Goal: Book appointment/travel/reservation

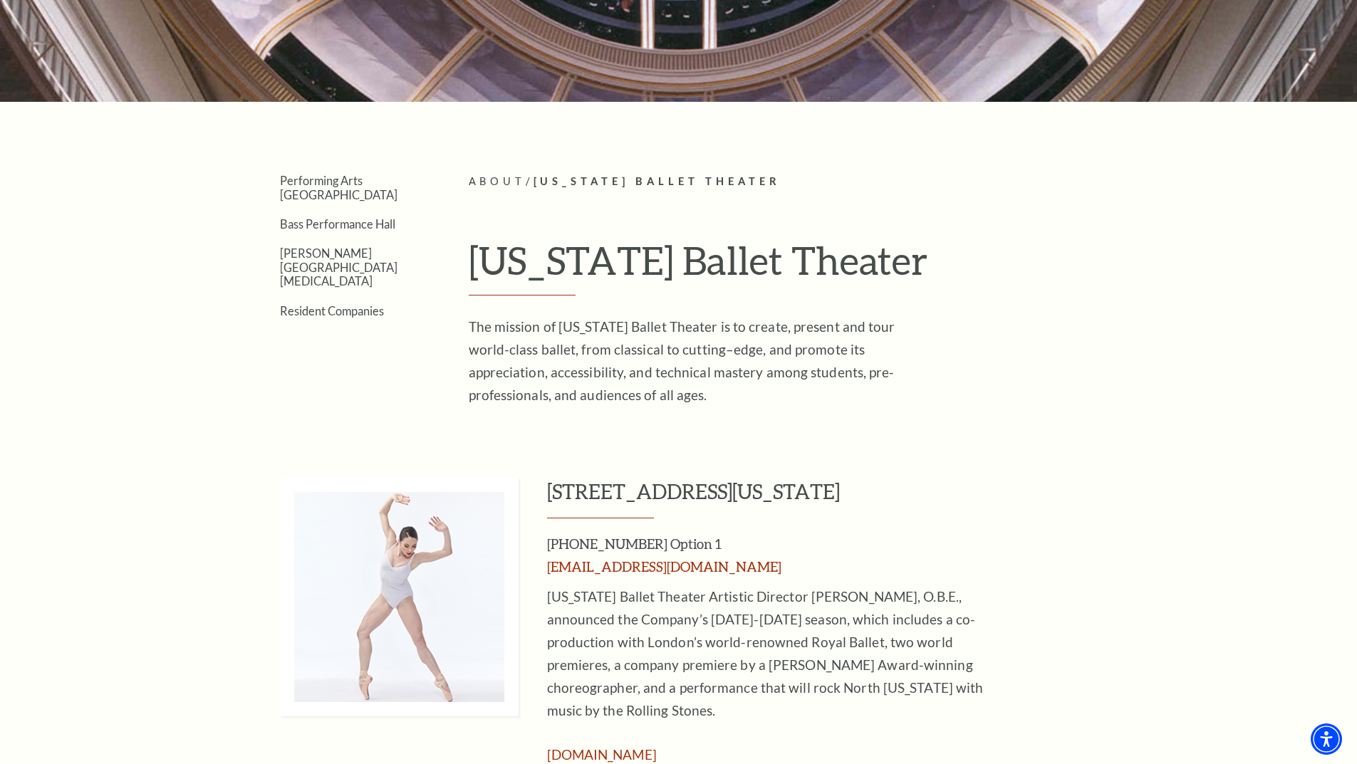
scroll to position [475, 0]
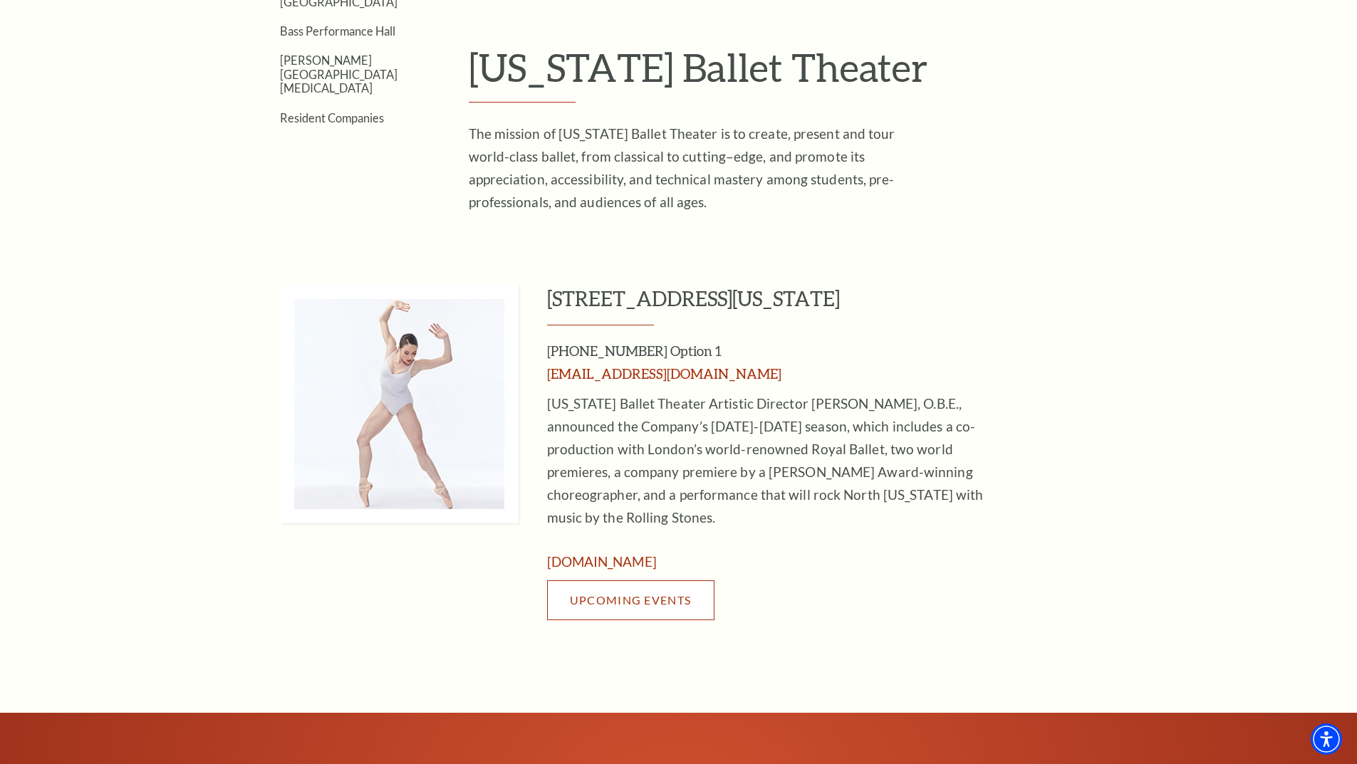
click at [652, 580] on link "Upcoming Events" at bounding box center [630, 600] width 167 height 40
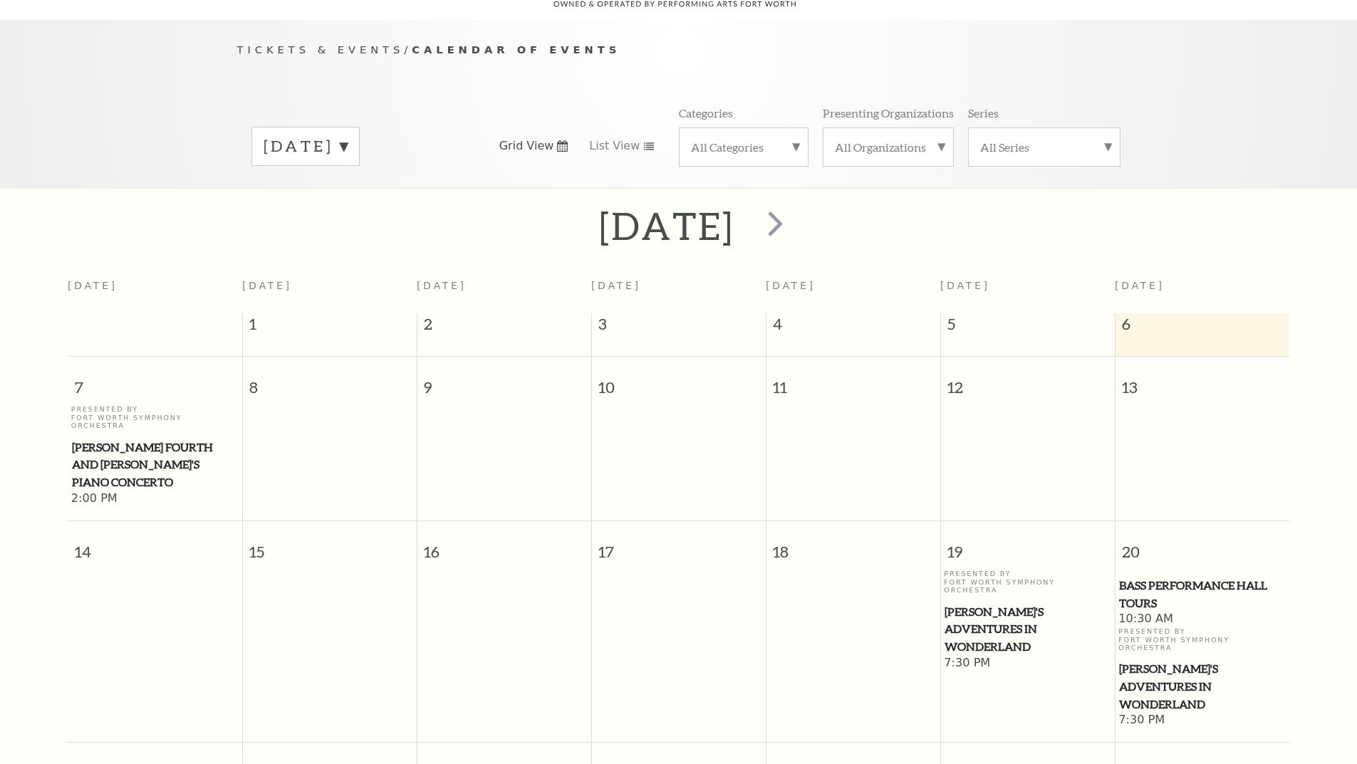
scroll to position [126, 0]
click at [795, 207] on span "next" at bounding box center [775, 221] width 41 height 41
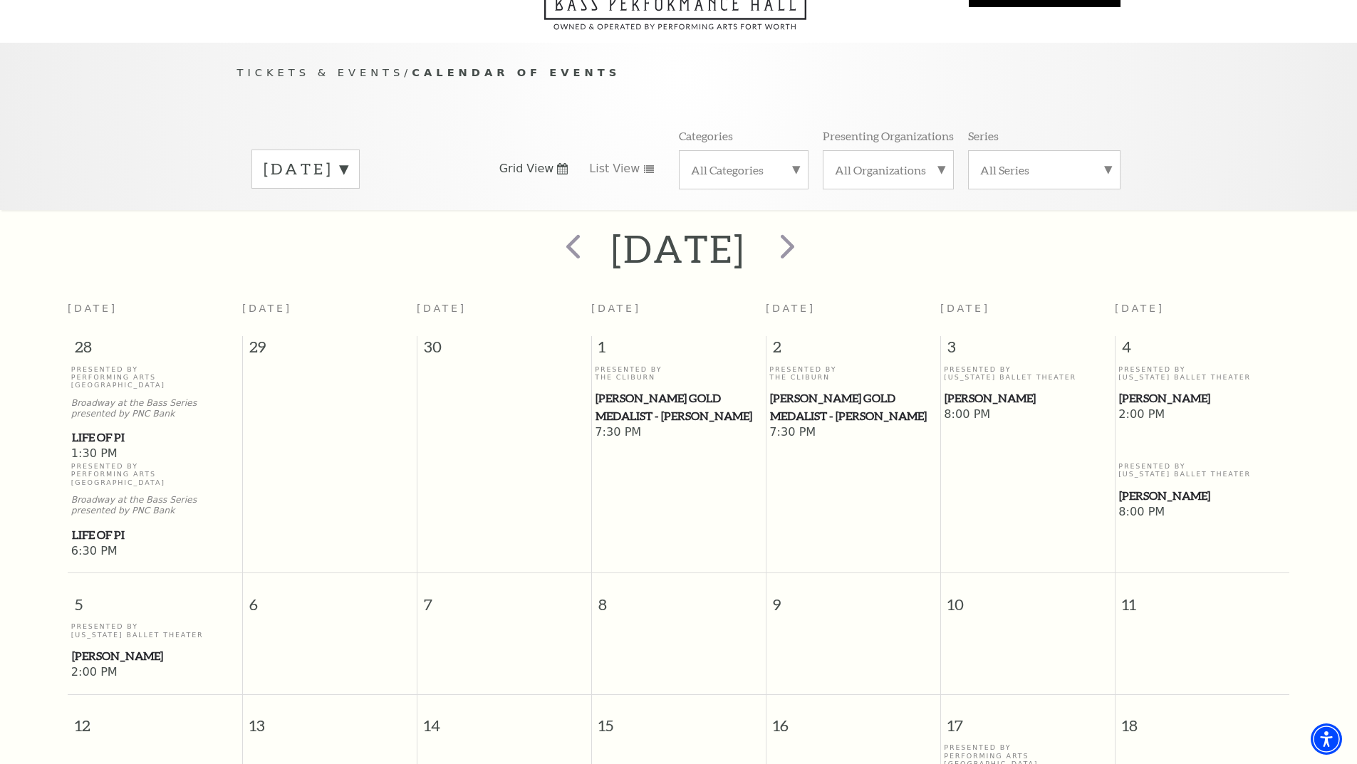
scroll to position [79, 0]
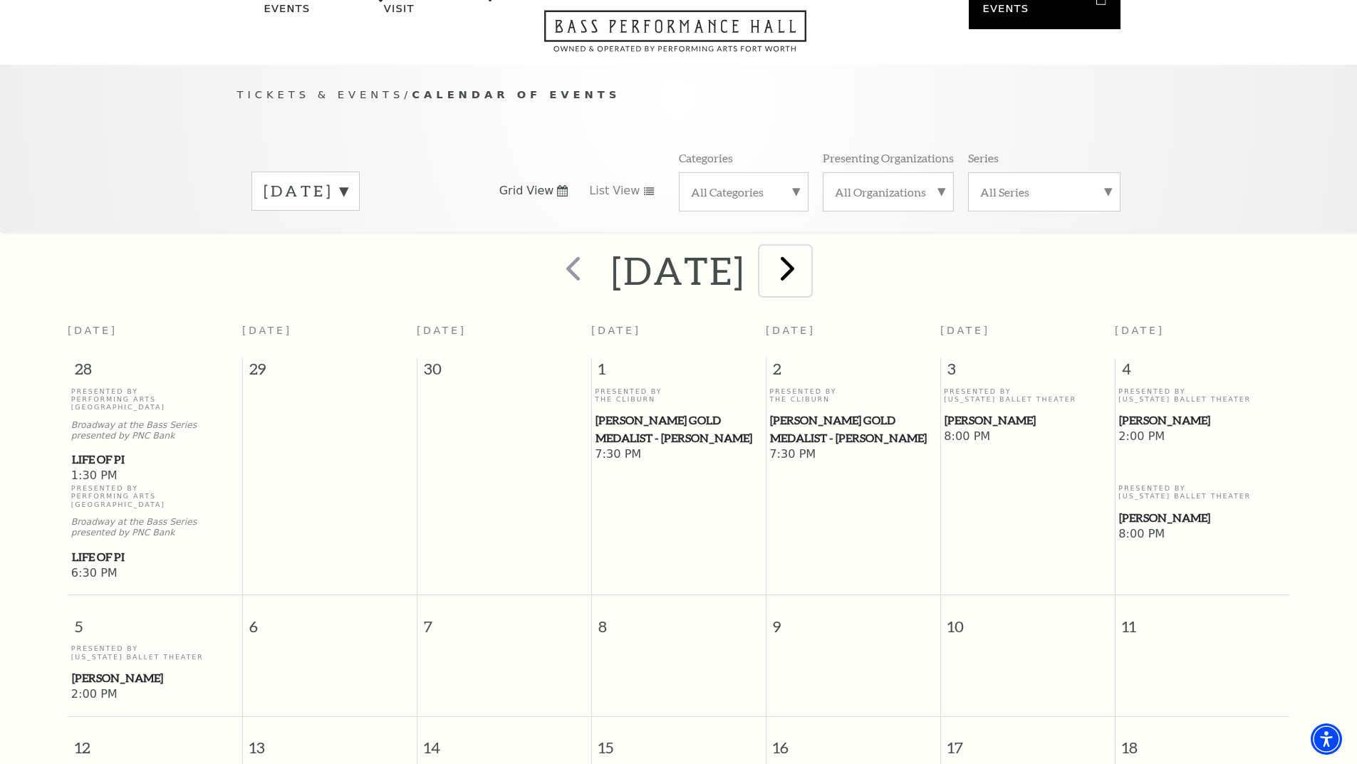
click at [808, 251] on span "next" at bounding box center [787, 268] width 41 height 41
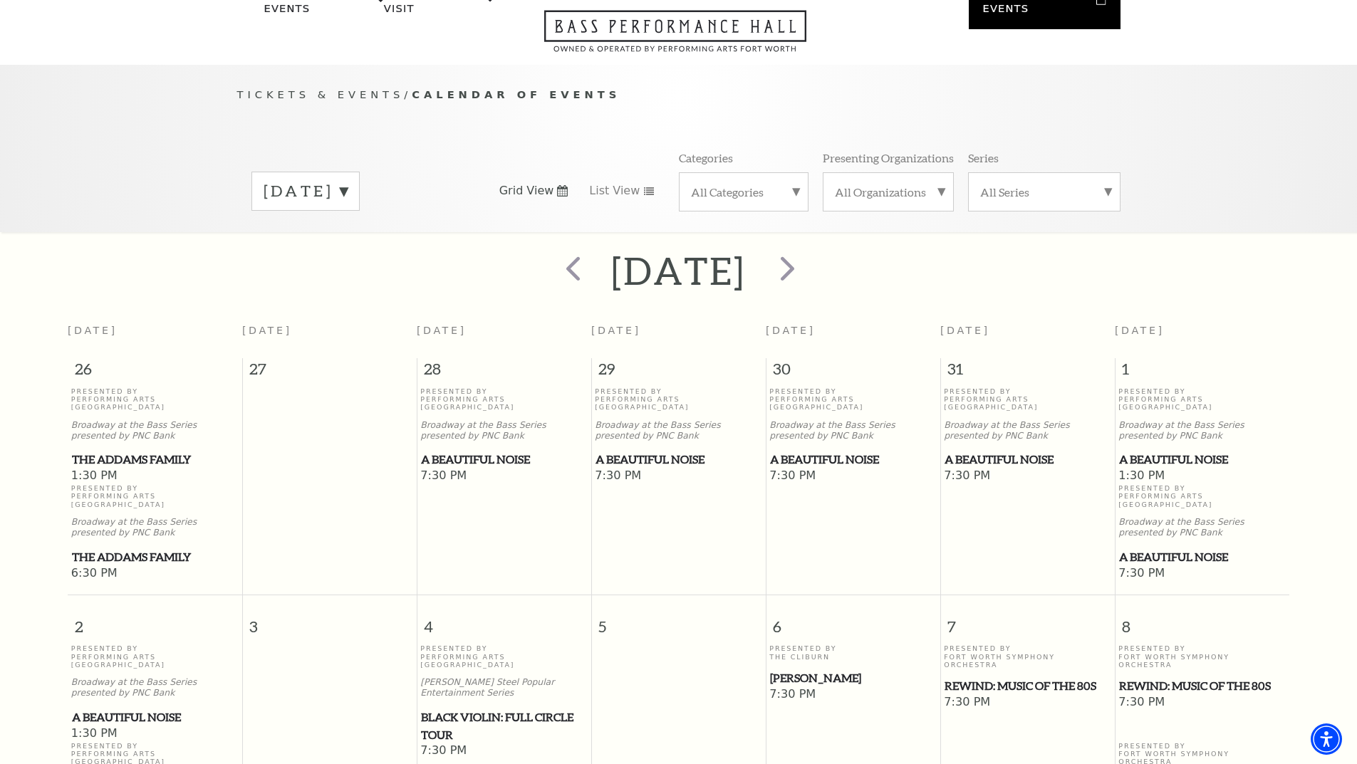
scroll to position [126, 0]
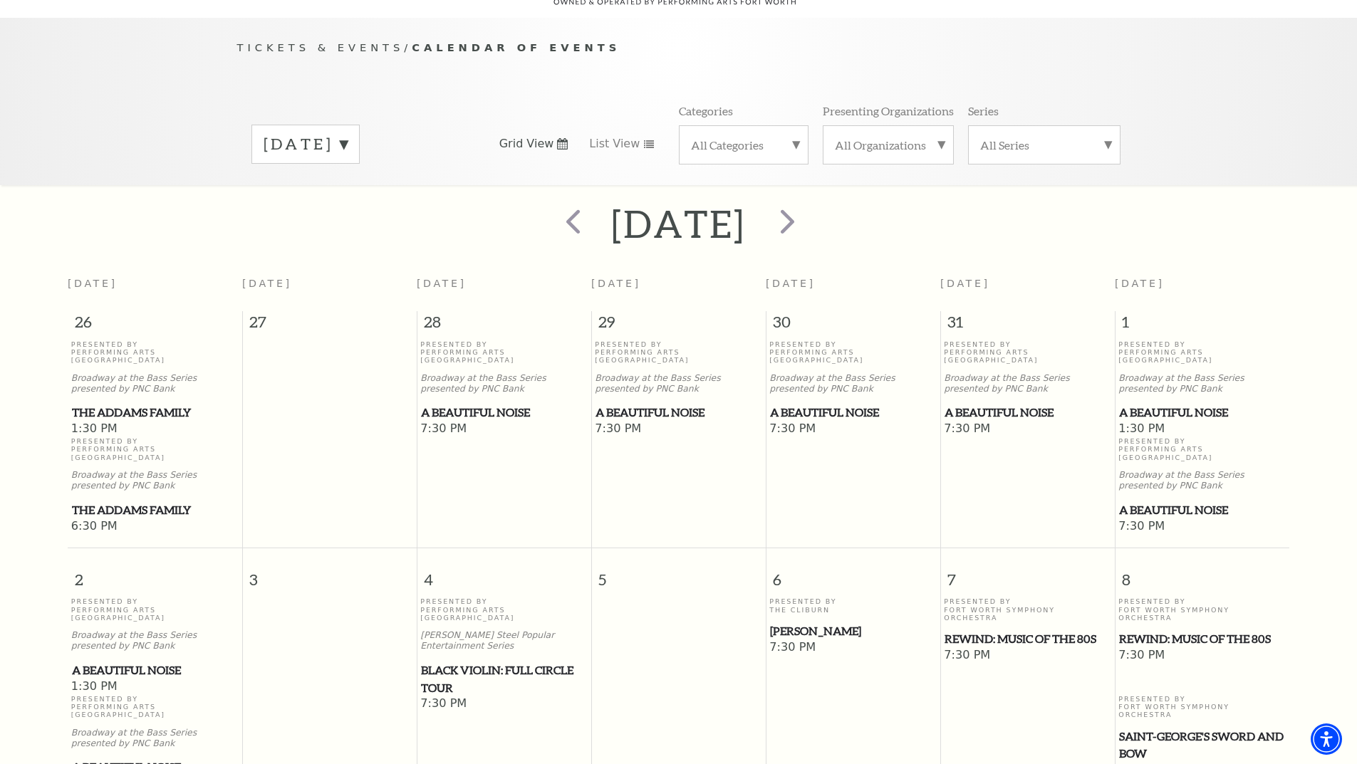
click at [348, 133] on label "November 2025" at bounding box center [305, 144] width 84 height 22
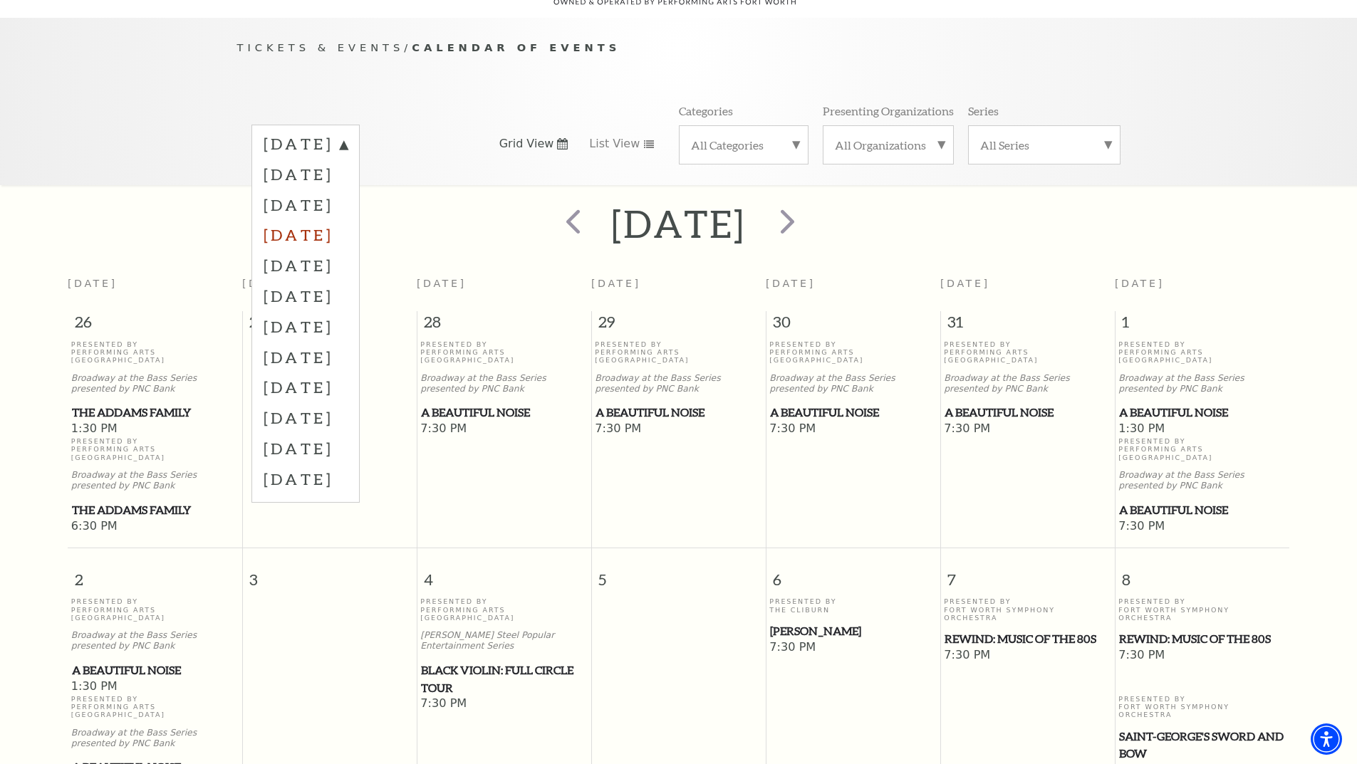
click at [325, 219] on label "December 2025" at bounding box center [305, 234] width 84 height 31
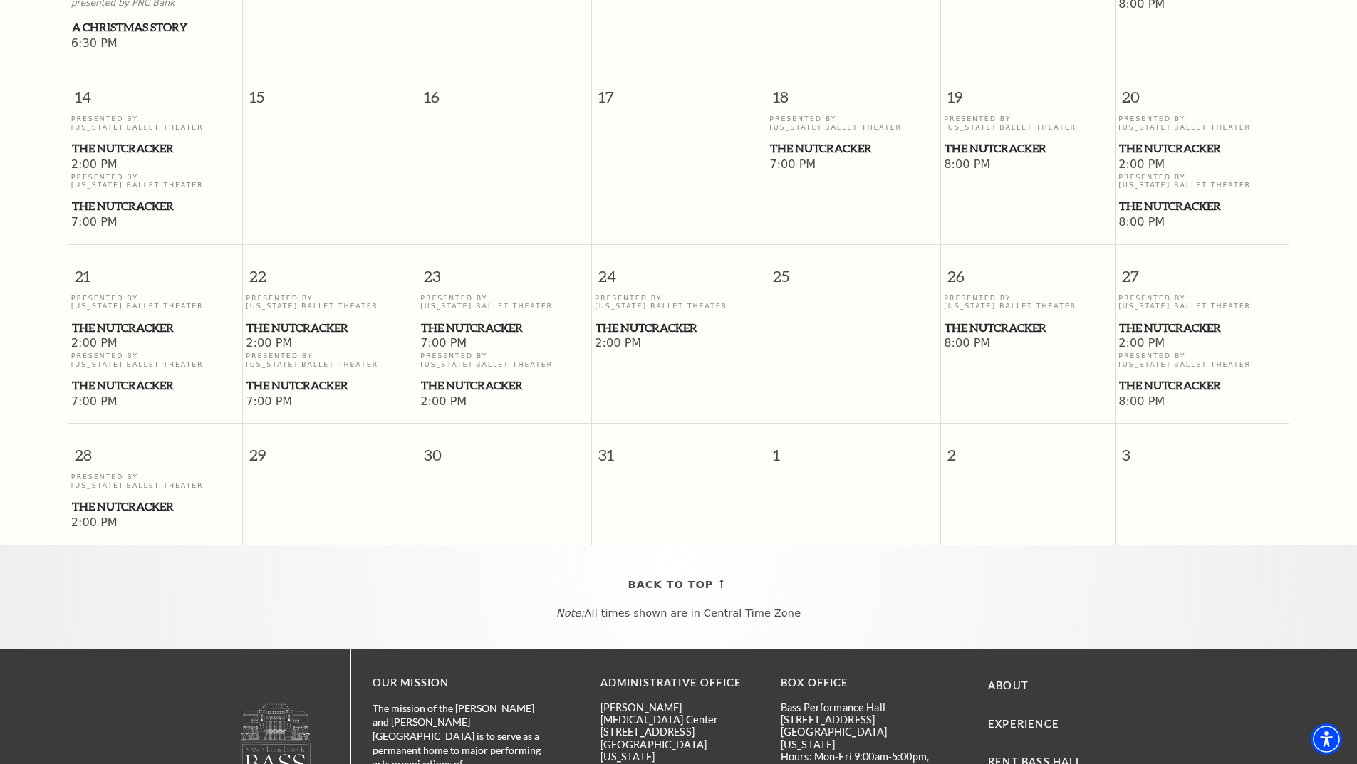
scroll to position [886, 0]
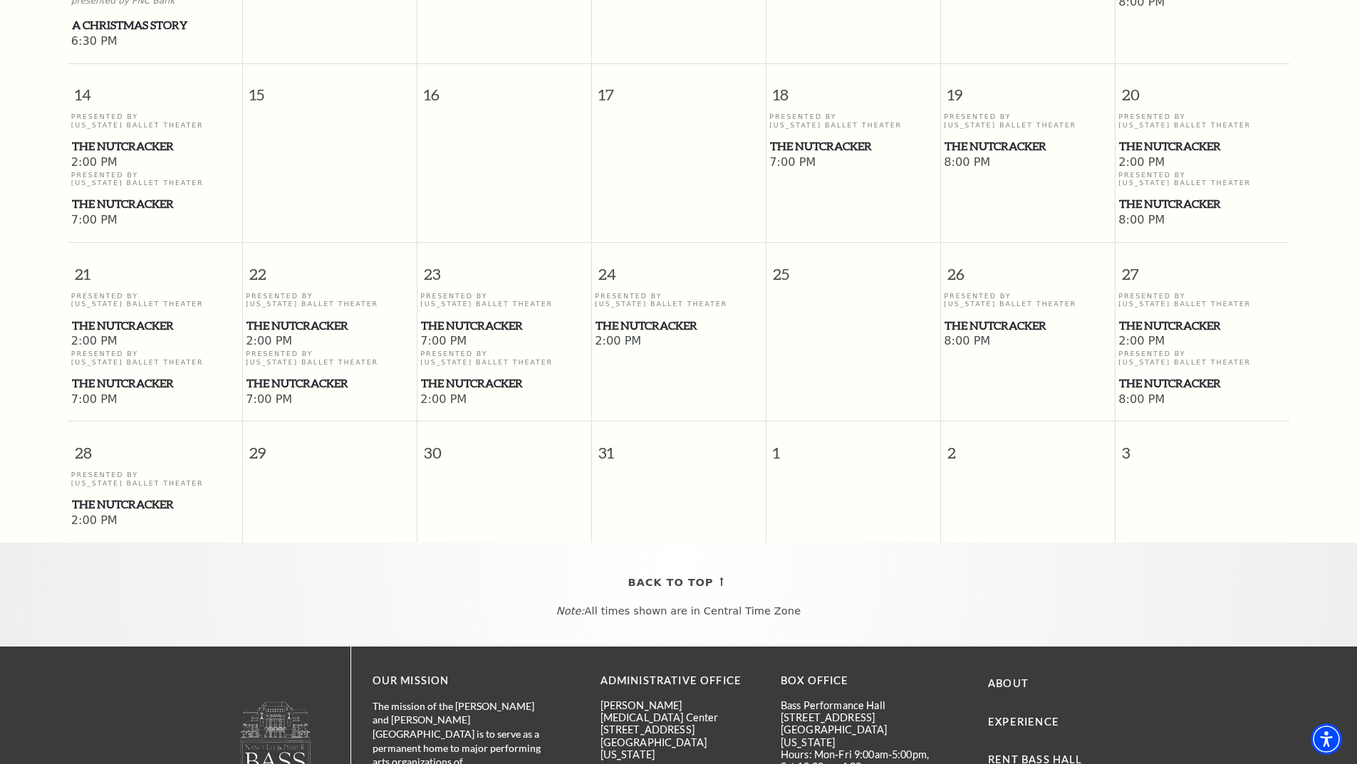
click at [1158, 375] on span "The Nutcracker" at bounding box center [1202, 384] width 166 height 18
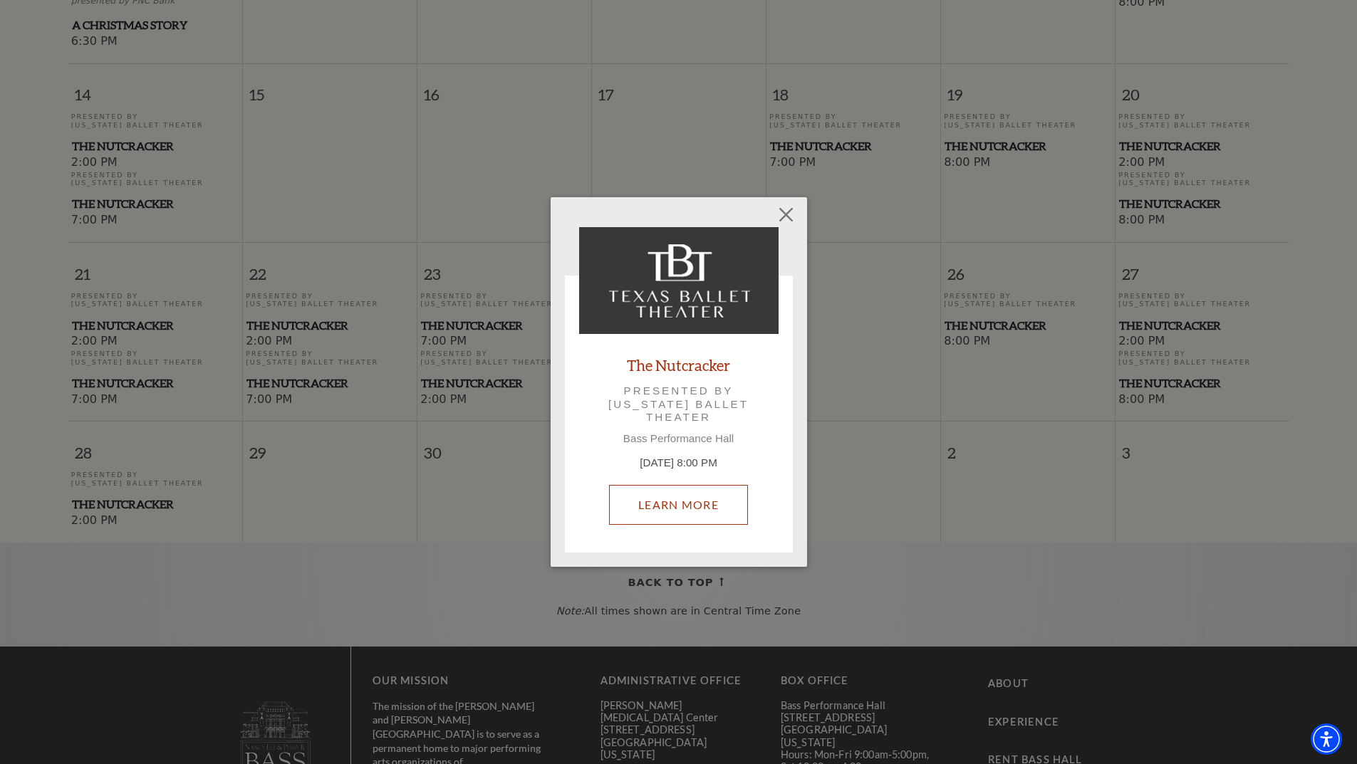
click at [691, 511] on link "Learn More" at bounding box center [678, 505] width 139 height 40
